Goal: Transaction & Acquisition: Purchase product/service

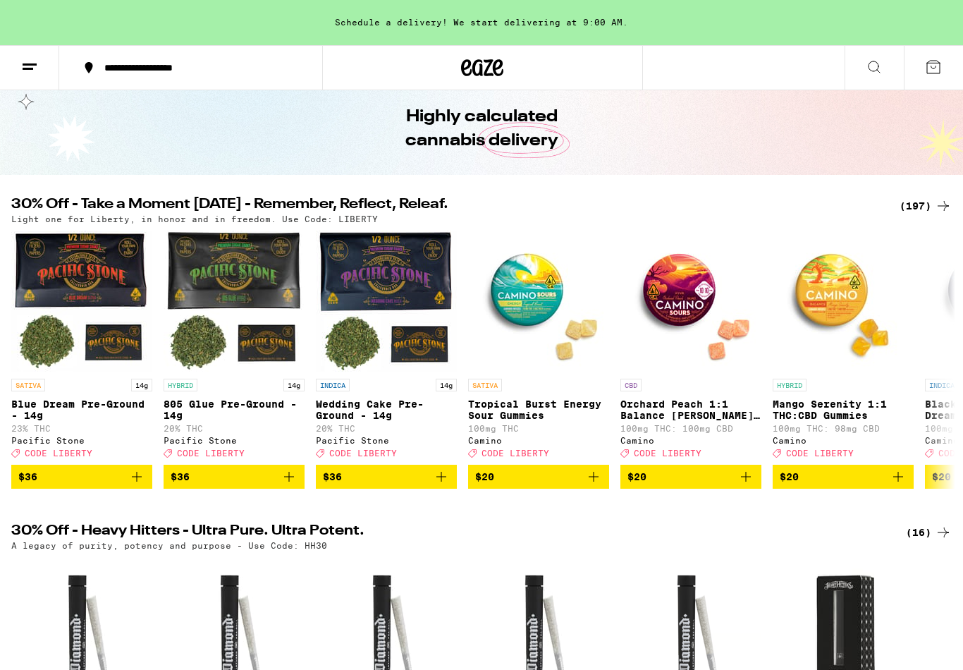
click at [922, 199] on div "(197)" at bounding box center [925, 205] width 52 height 17
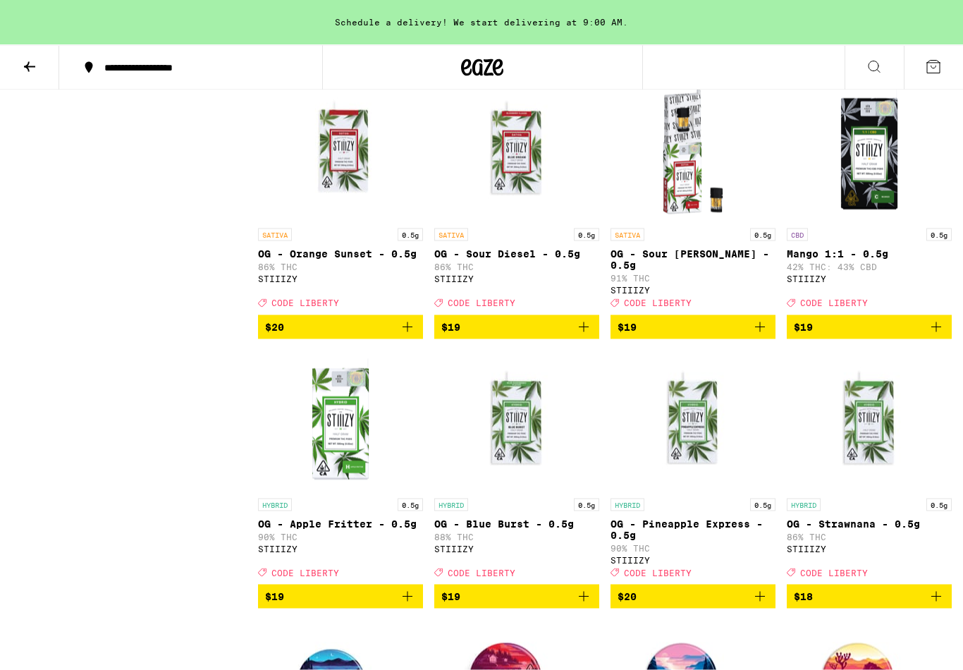
scroll to position [4204, 0]
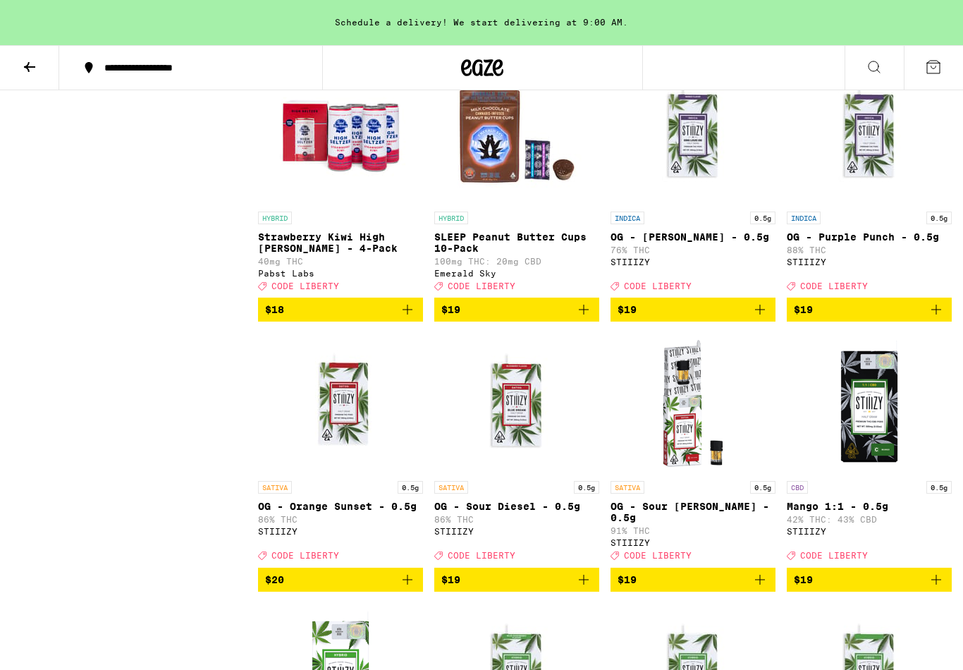
click at [29, 70] on icon at bounding box center [29, 67] width 11 height 10
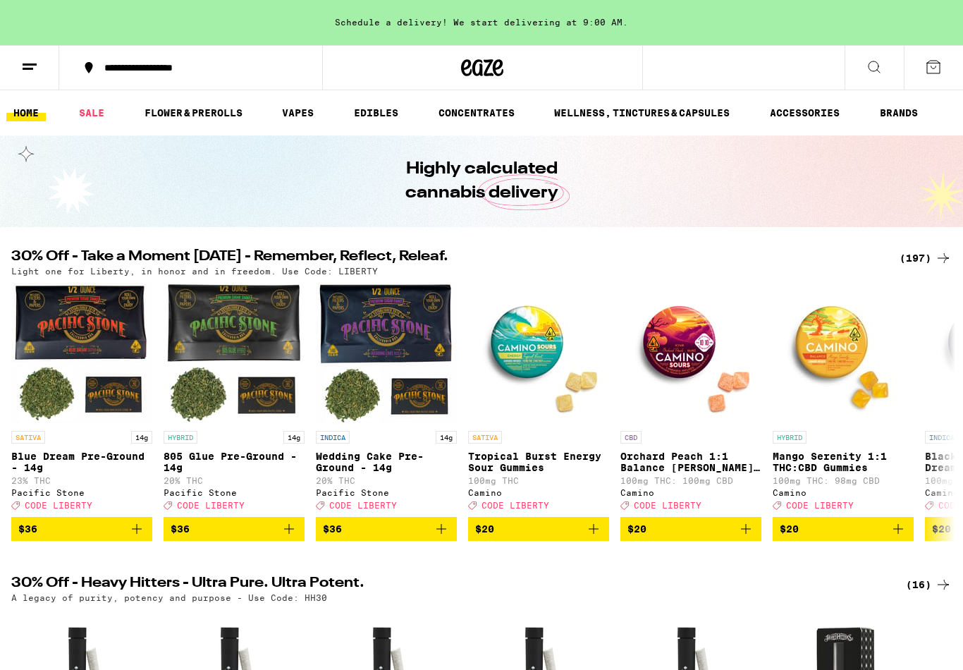
click at [228, 114] on link "FLOWER & PREROLLS" at bounding box center [193, 112] width 112 height 17
click at [202, 109] on link "FLOWER & PREROLLS" at bounding box center [193, 112] width 112 height 17
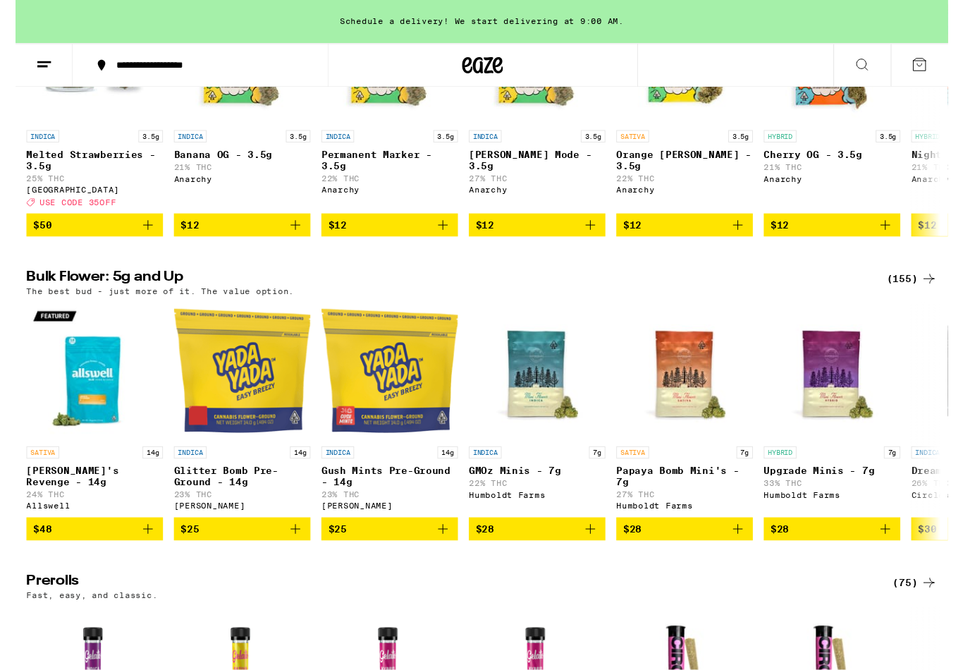
scroll to position [288, 0]
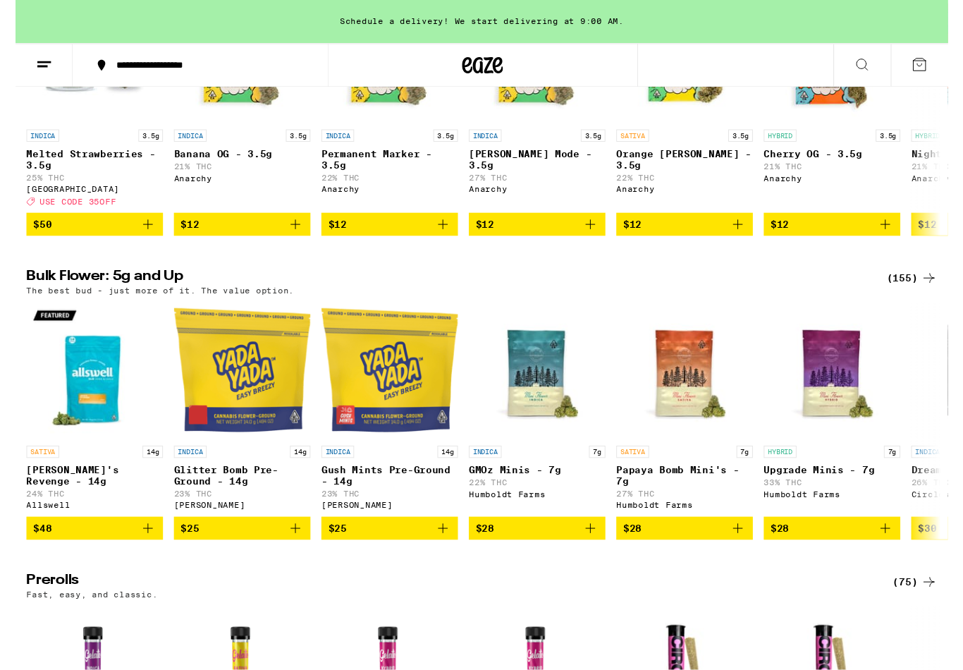
click at [930, 296] on div "(155)" at bounding box center [925, 287] width 52 height 17
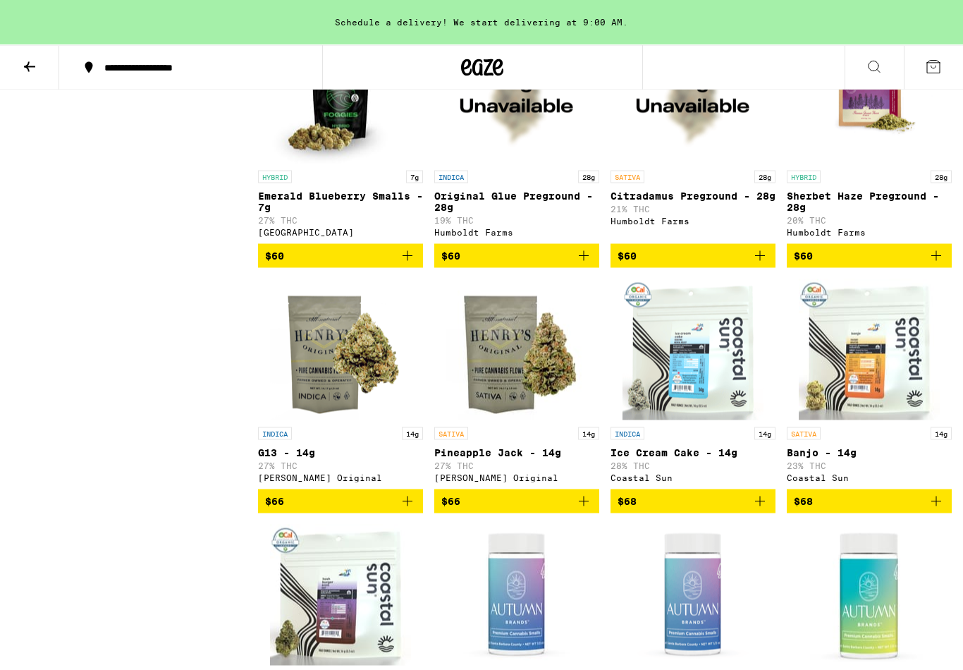
scroll to position [5818, 0]
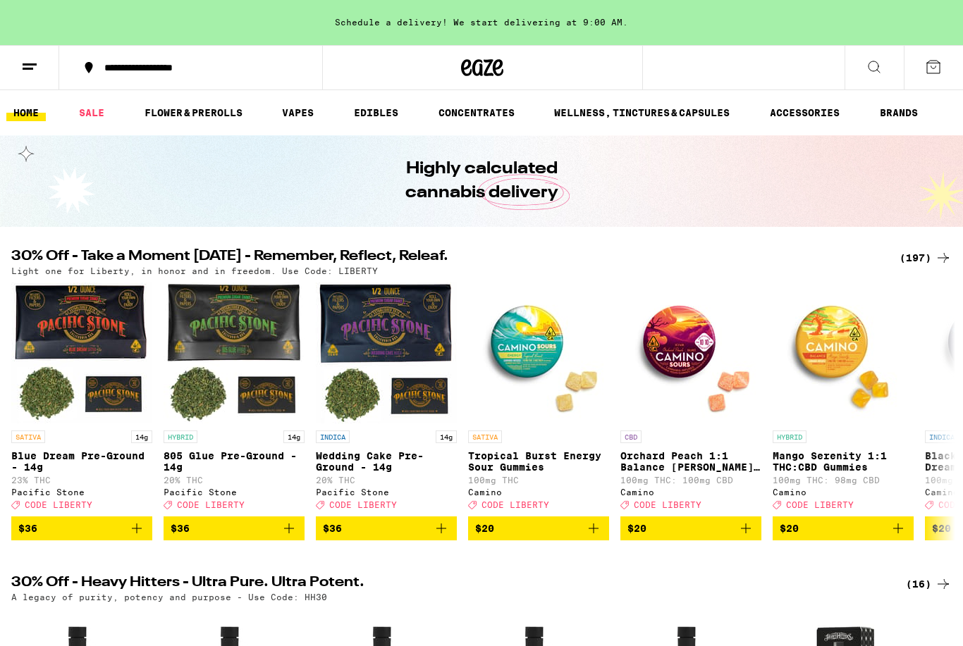
click at [935, 260] on icon at bounding box center [943, 258] width 17 height 17
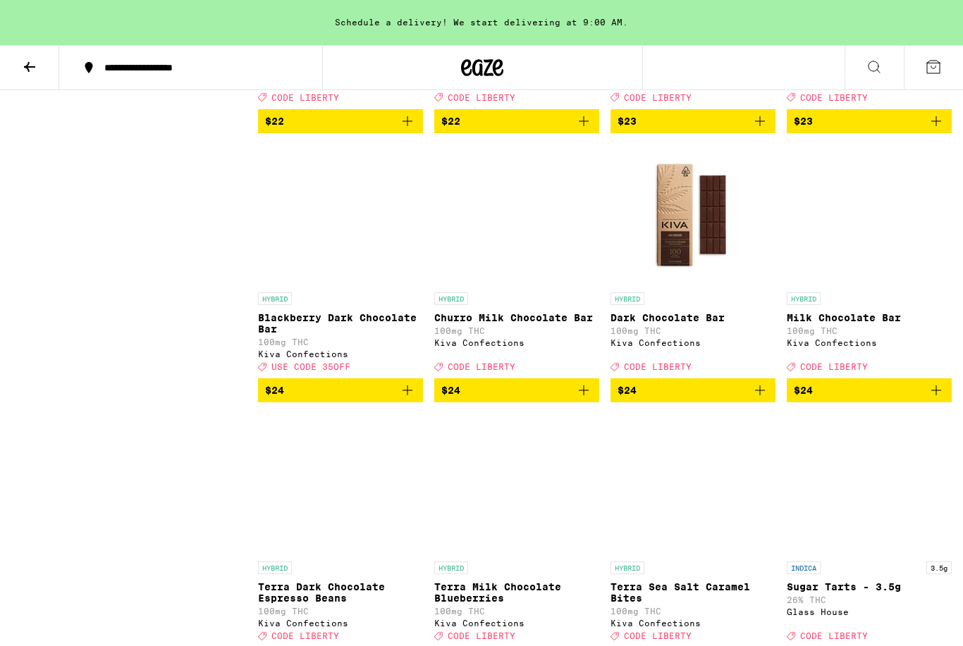
scroll to position [7085, 0]
